Goal: Understand process/instructions: Learn how to perform a task or action

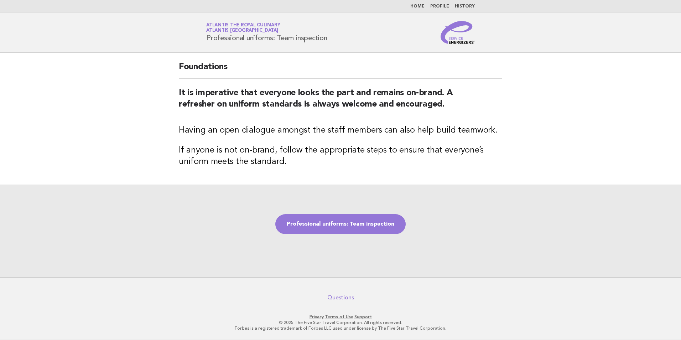
click at [522, 133] on main "Foundations It is imperative that everyone looks the part and remains on-brand.…" at bounding box center [340, 165] width 681 height 224
click at [337, 229] on link "Professional uniforms: Team inspection" at bounding box center [340, 224] width 130 height 20
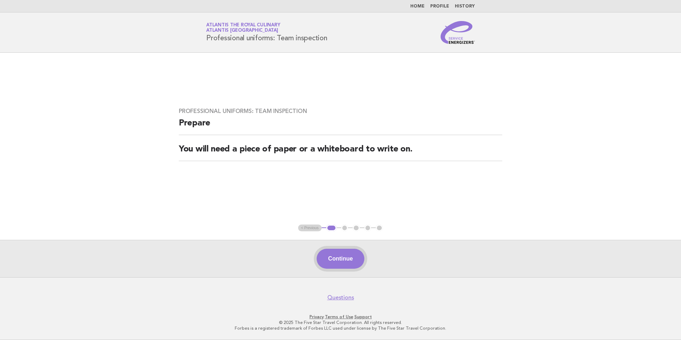
click at [338, 254] on button "Continue" at bounding box center [339, 258] width 47 height 20
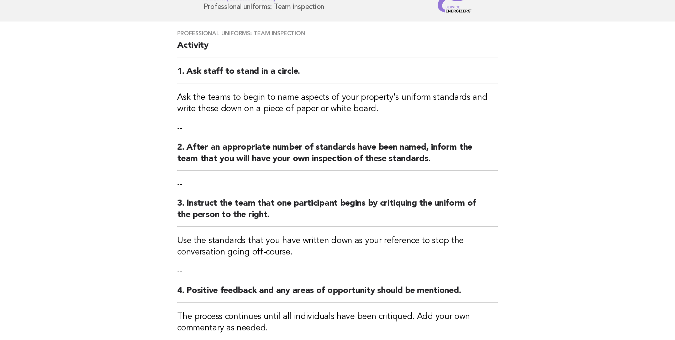
scroll to position [142, 0]
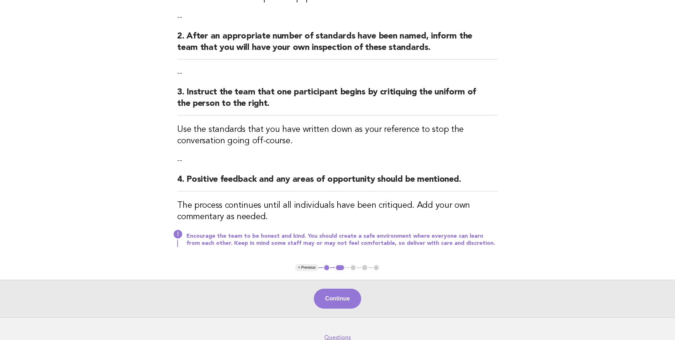
click at [333, 311] on div "Continue" at bounding box center [337, 297] width 675 height 37
click at [335, 303] on button "Continue" at bounding box center [337, 298] width 47 height 20
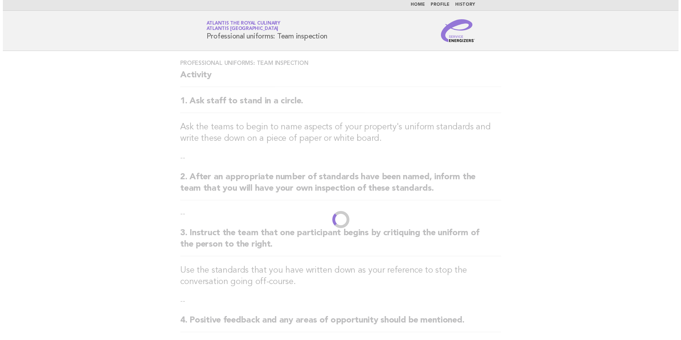
scroll to position [0, 0]
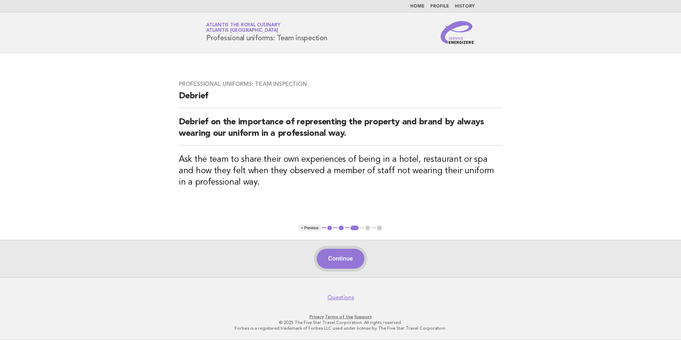
click at [341, 252] on button "Continue" at bounding box center [339, 258] width 47 height 20
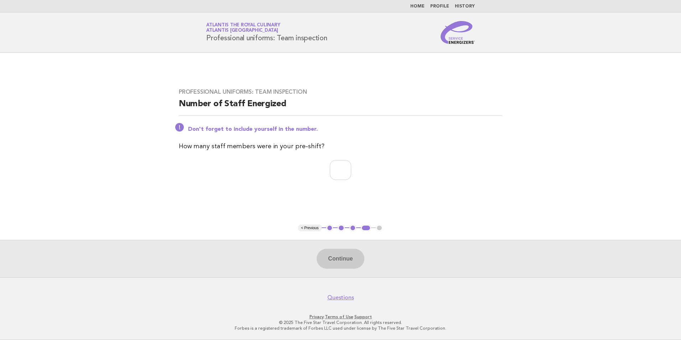
click at [324, 159] on div "Professional uniforms: Team inspection Number of Staff Energized Don't forget t…" at bounding box center [340, 138] width 340 height 117
click at [332, 170] on input "number" at bounding box center [340, 170] width 21 height 20
